Goal: Transaction & Acquisition: Purchase product/service

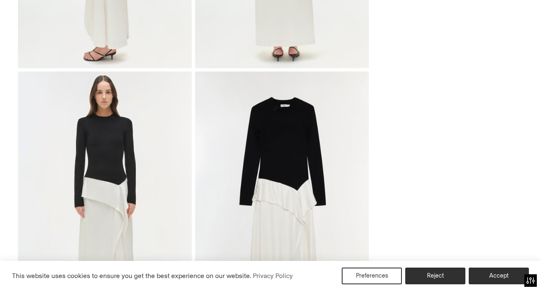
scroll to position [518, 0]
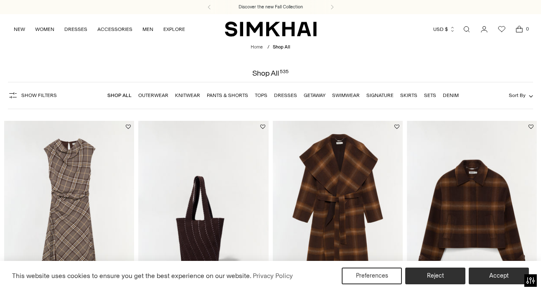
click at [279, 96] on link "Dresses" at bounding box center [285, 95] width 23 height 6
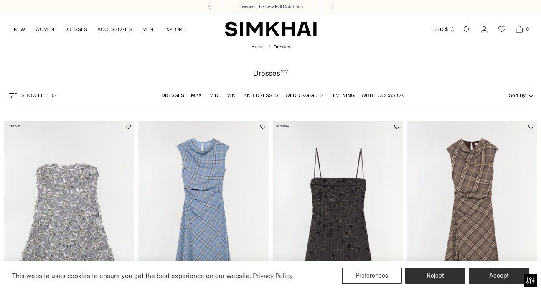
click at [209, 94] on link "Midi" at bounding box center [214, 95] width 10 height 6
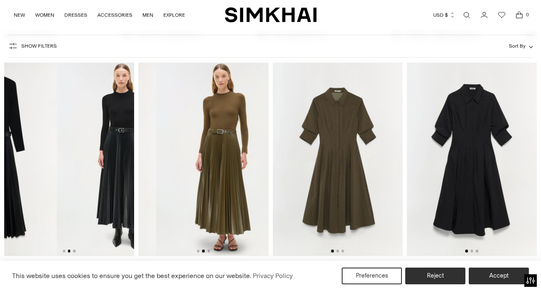
scroll to position [0, 260]
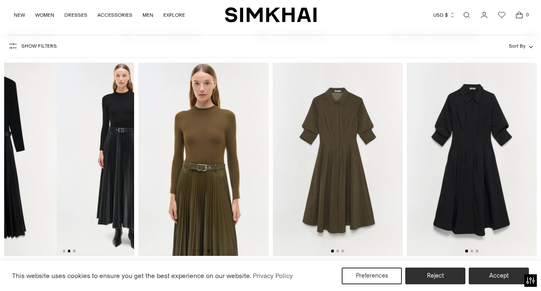
click at [213, 137] on img at bounding box center [204, 158] width 130 height 195
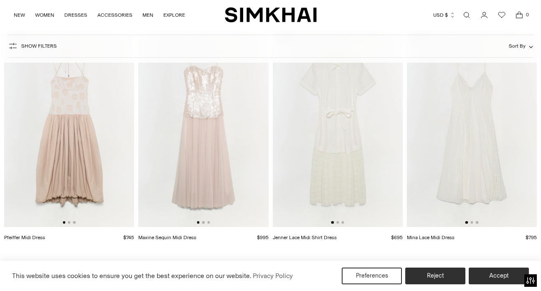
scroll to position [4351, 0]
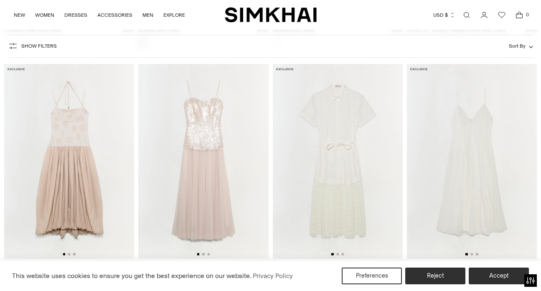
click at [372, 122] on img at bounding box center [338, 161] width 130 height 195
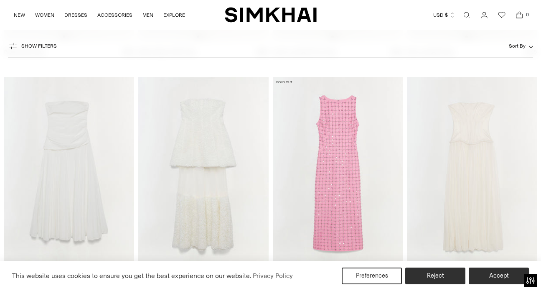
scroll to position [2478, 0]
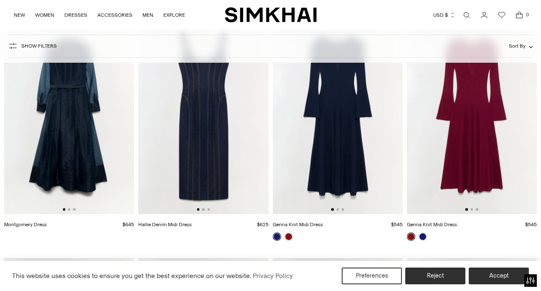
click at [43, 52] on button "Show Filters" at bounding box center [32, 45] width 49 height 13
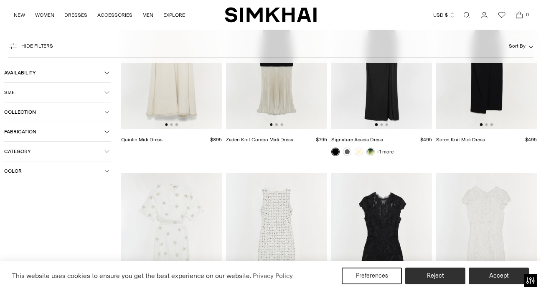
scroll to position [0, 201]
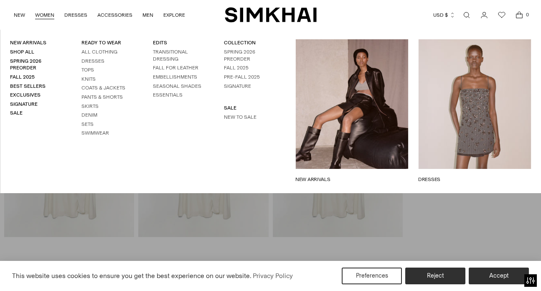
scroll to position [860, 0]
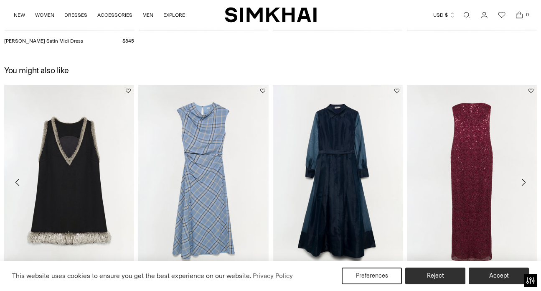
scroll to position [1065, 0]
